Goal: Transaction & Acquisition: Obtain resource

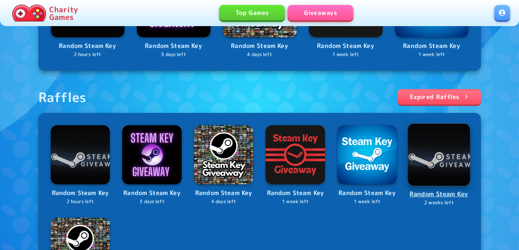
scroll to position [269, 0]
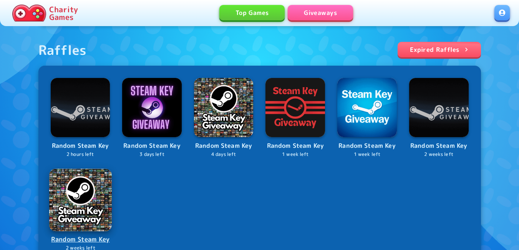
click at [86, 203] on img at bounding box center [80, 200] width 62 height 62
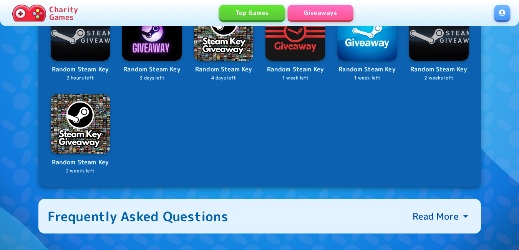
scroll to position [346, 0]
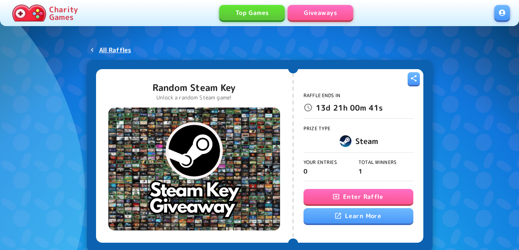
click at [358, 198] on button "Enter Raffle" at bounding box center [359, 196] width 110 height 15
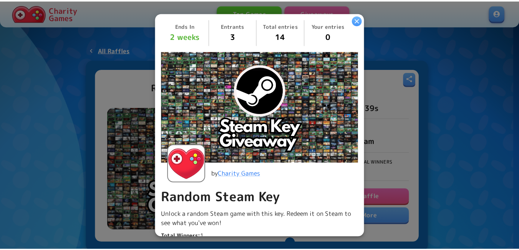
scroll to position [238, 0]
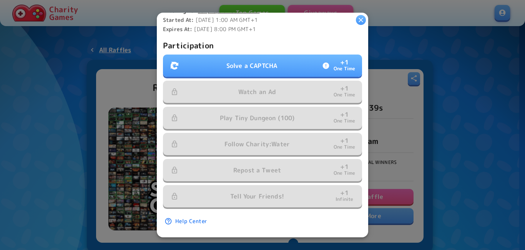
click at [285, 67] on button "Solve a CAPTCHA + 1 One Time" at bounding box center [262, 66] width 199 height 22
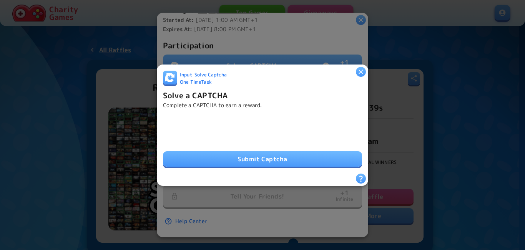
click at [208, 153] on button "Submit Captcha" at bounding box center [262, 158] width 199 height 15
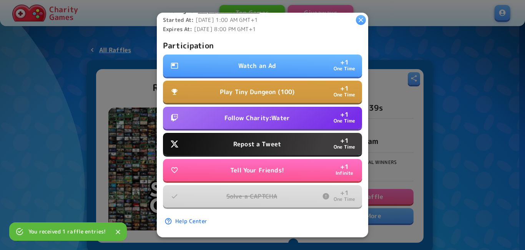
click at [263, 61] on p "Watch an Ad" at bounding box center [257, 65] width 38 height 9
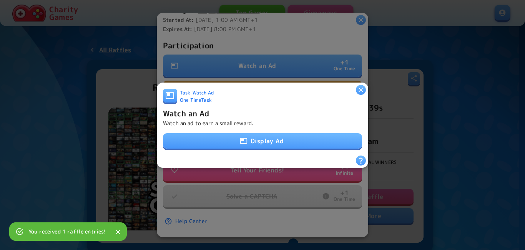
click at [261, 138] on button "Display Ad" at bounding box center [262, 140] width 199 height 15
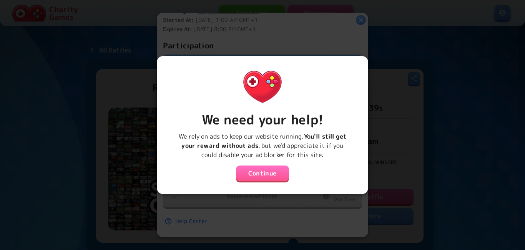
click at [256, 175] on button "Continue" at bounding box center [262, 173] width 53 height 15
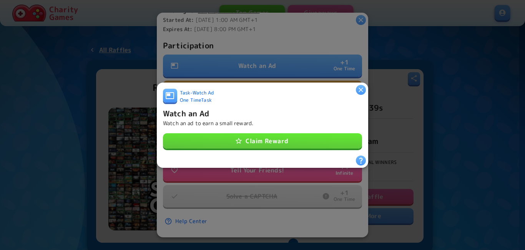
click at [258, 140] on button "Claim Reward" at bounding box center [262, 140] width 199 height 15
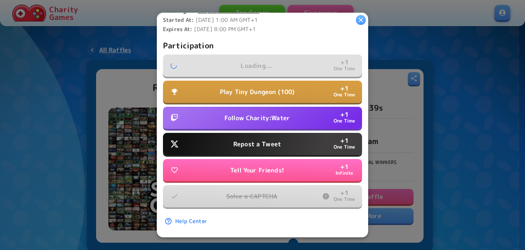
click at [264, 113] on p "Follow Charity:Water" at bounding box center [256, 117] width 65 height 9
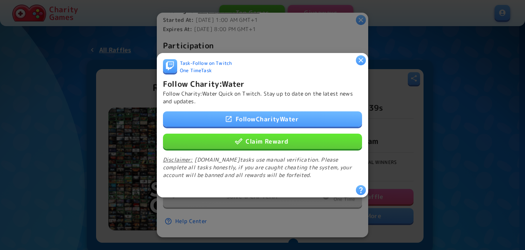
click at [263, 138] on button "Claim Reward" at bounding box center [262, 140] width 199 height 15
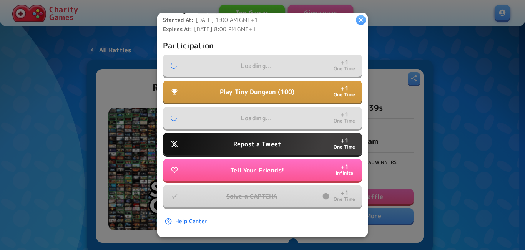
click at [258, 140] on p "Repost a Tweet" at bounding box center [257, 144] width 48 height 9
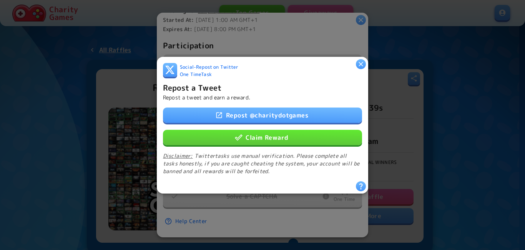
click at [258, 136] on button "Claim Reward" at bounding box center [262, 137] width 199 height 15
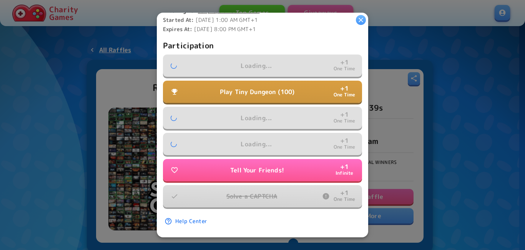
click at [255, 88] on p "Play Tiny Dungeon (100)" at bounding box center [257, 91] width 75 height 9
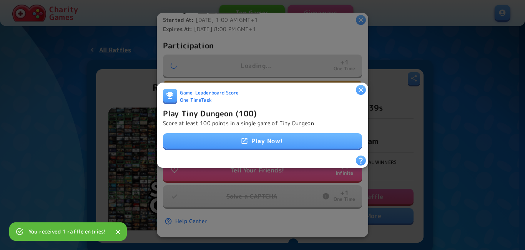
click at [253, 138] on link "Play Now!" at bounding box center [262, 140] width 199 height 15
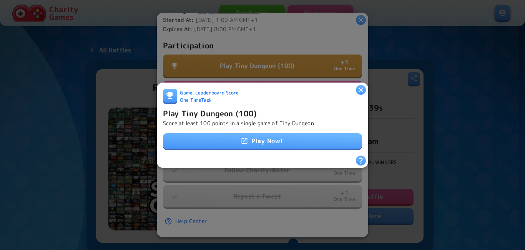
click at [233, 136] on link "Play Now!" at bounding box center [262, 140] width 199 height 15
click at [199, 113] on h6 "Play Tiny Dungeon (100)" at bounding box center [210, 113] width 94 height 12
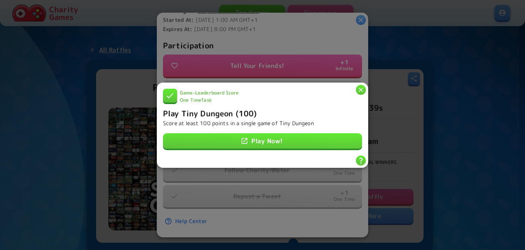
click at [358, 86] on icon "button" at bounding box center [361, 90] width 8 height 8
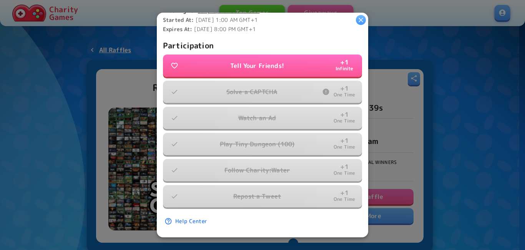
click at [363, 19] on icon "button" at bounding box center [361, 20] width 8 height 8
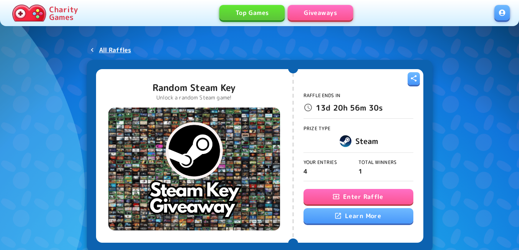
click at [501, 16] on link at bounding box center [502, 12] width 15 height 15
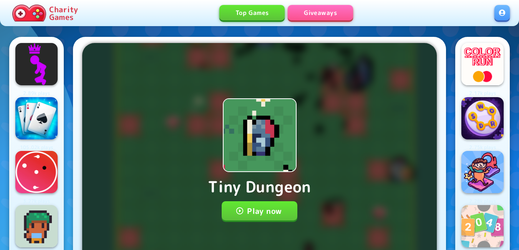
click at [267, 212] on button "Play now" at bounding box center [260, 210] width 76 height 19
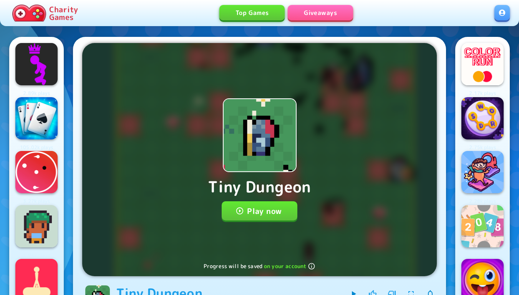
click at [264, 212] on button "Play now" at bounding box center [260, 210] width 76 height 19
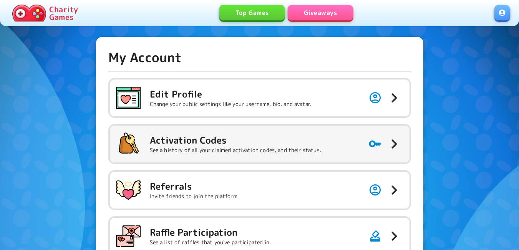
click at [282, 136] on h5 "Activation Codes" at bounding box center [235, 140] width 171 height 12
